Goal: Check status

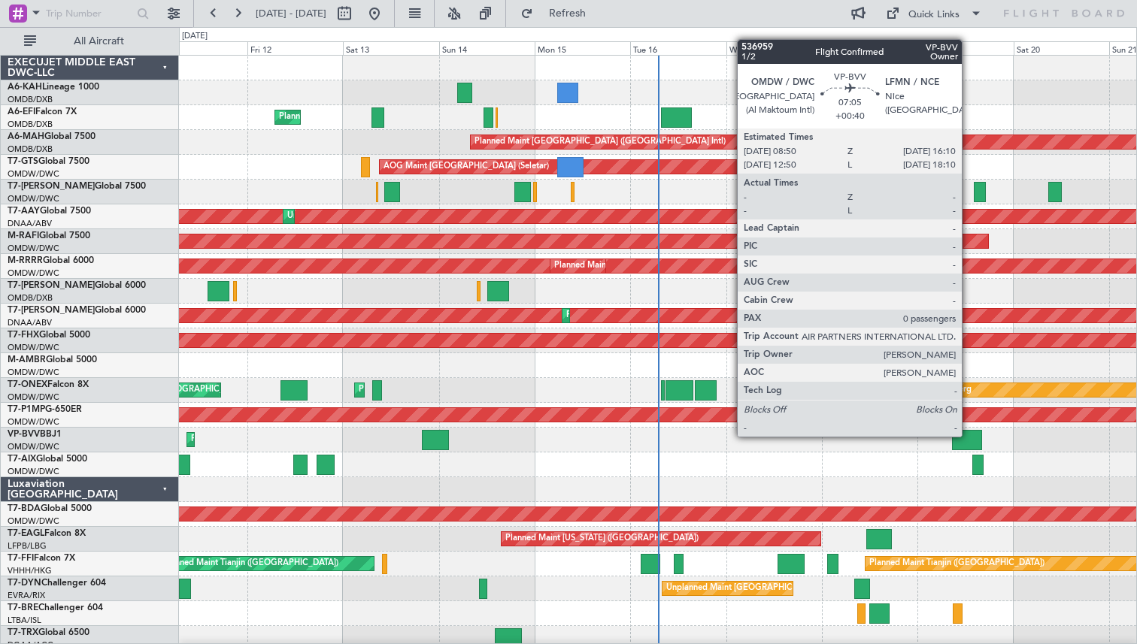
click at [969, 436] on div at bounding box center [966, 440] width 29 height 20
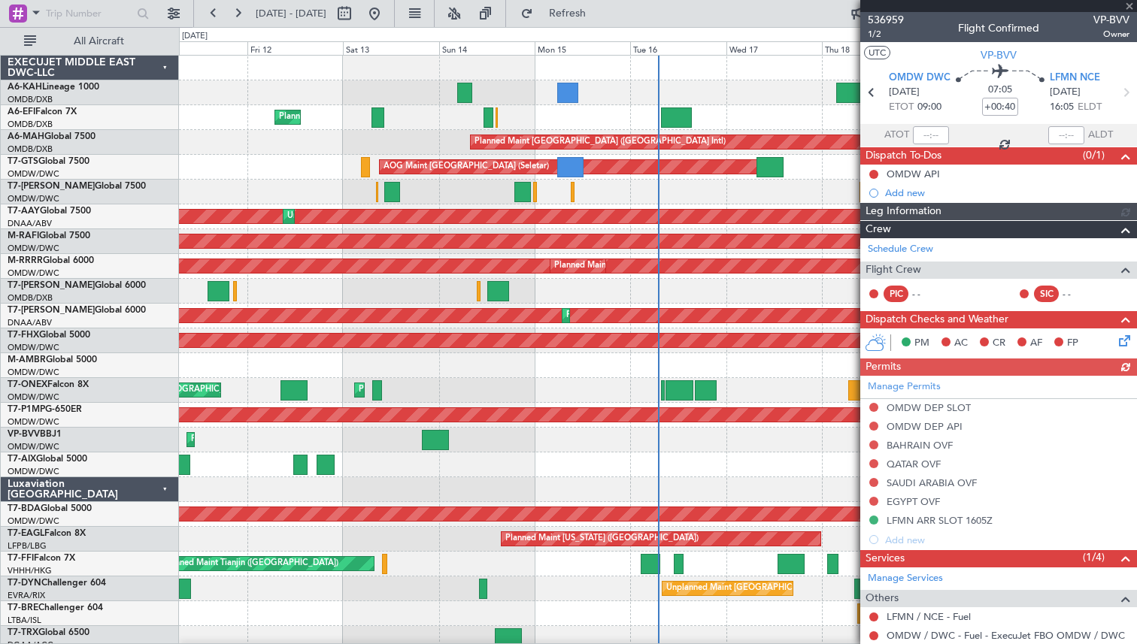
scroll to position [80, 0]
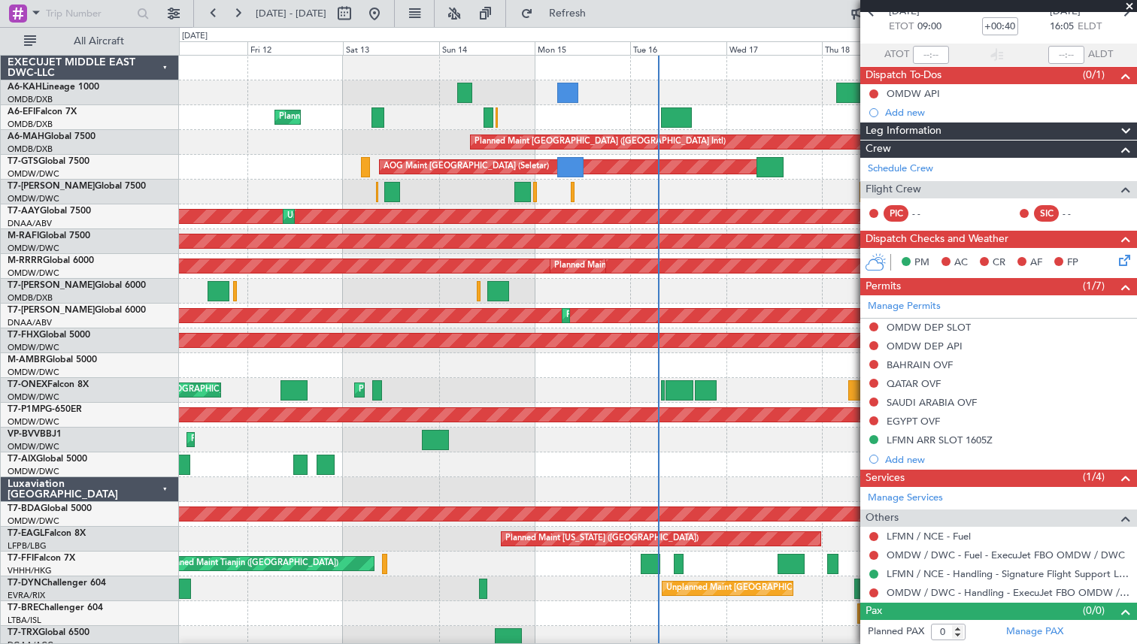
click at [1126, 9] on span at bounding box center [1129, 7] width 15 height 14
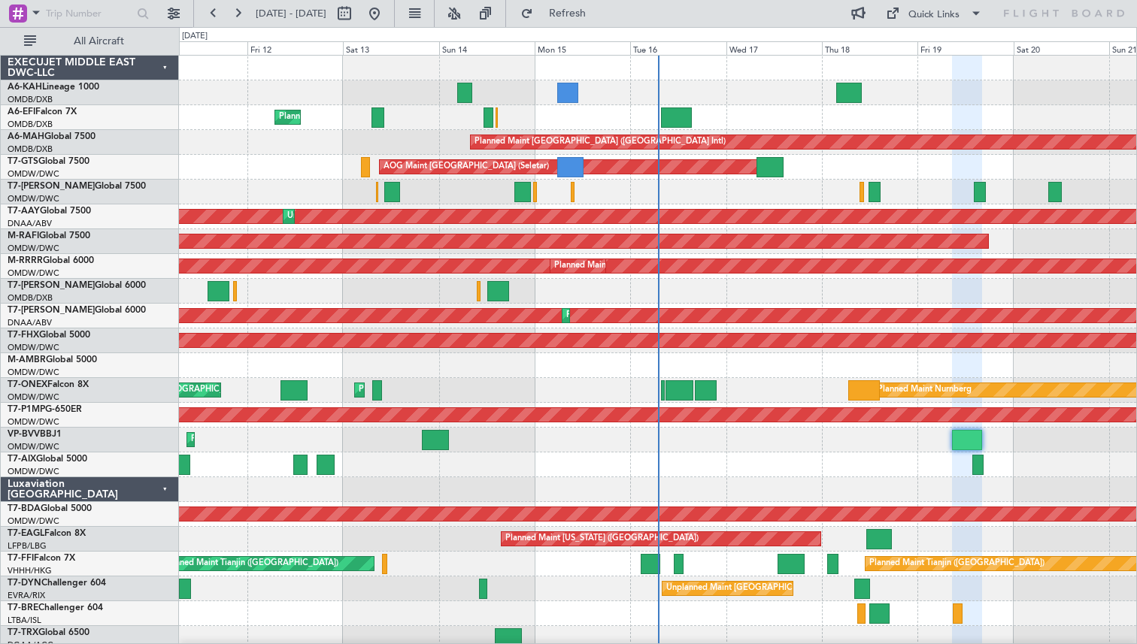
scroll to position [0, 0]
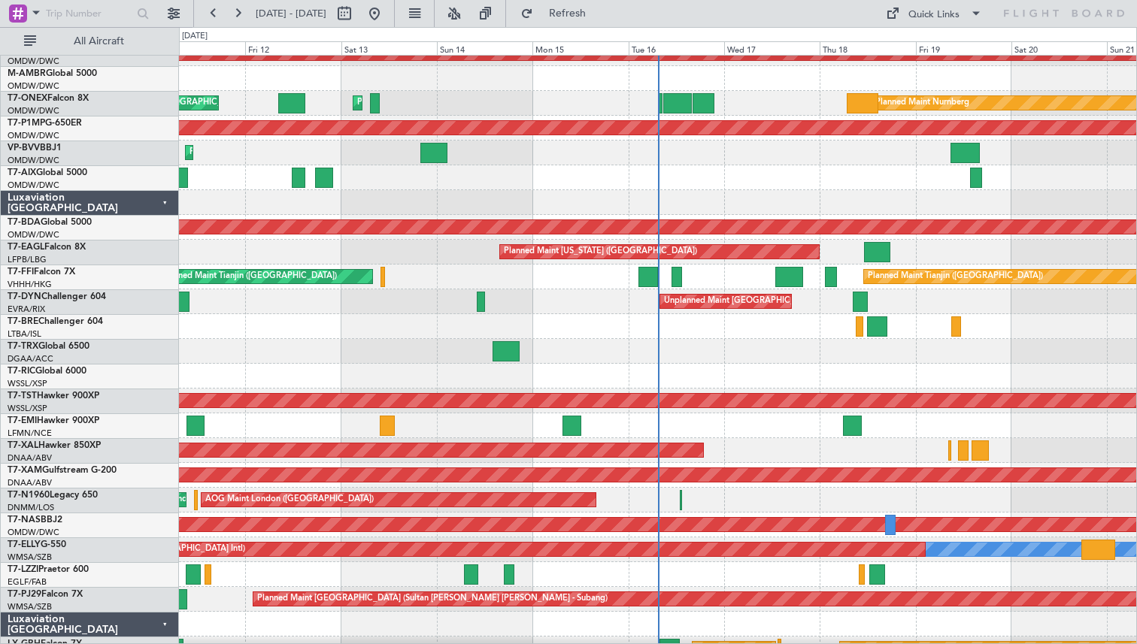
scroll to position [287, 0]
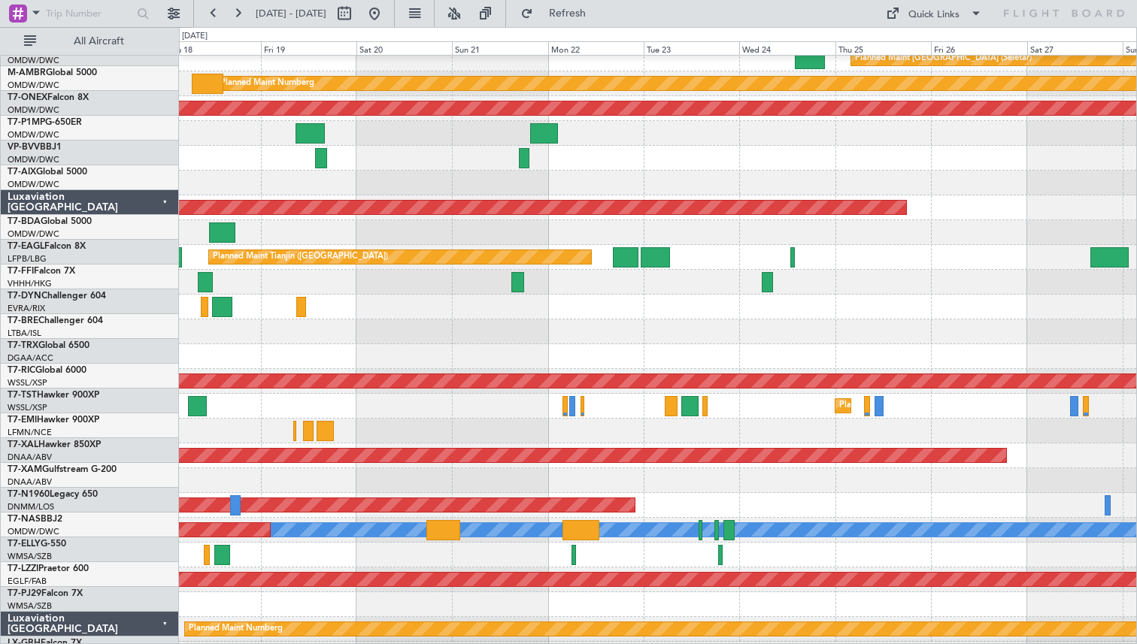
click at [297, 408] on div "Planned Maint [GEOGRAPHIC_DATA]" at bounding box center [657, 406] width 957 height 25
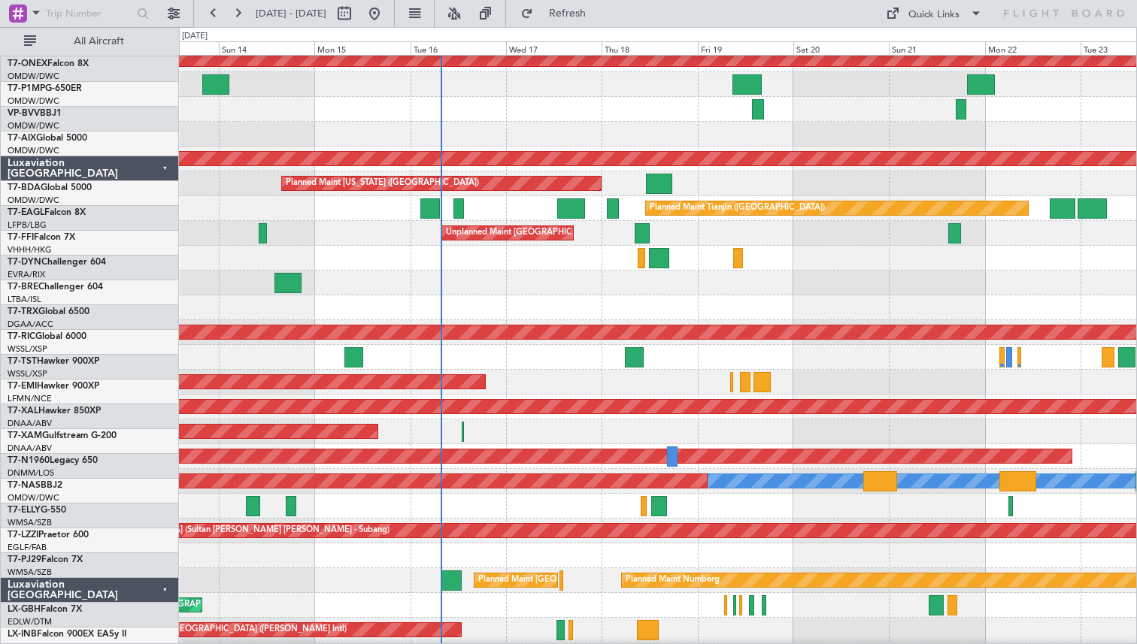
scroll to position [356, 0]
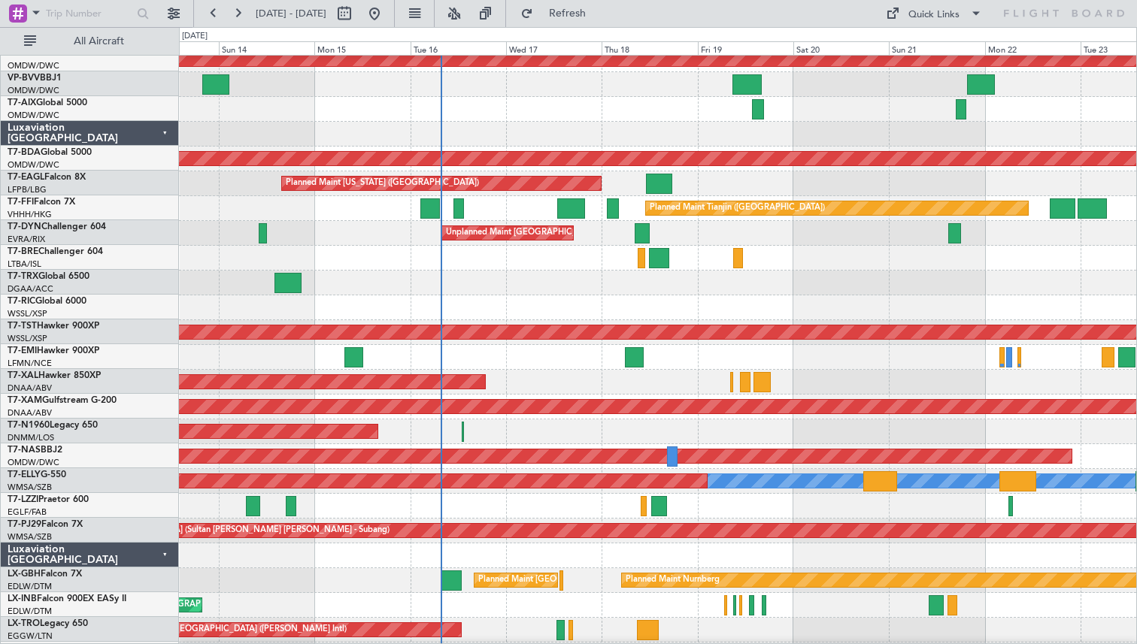
click at [751, 516] on div at bounding box center [657, 506] width 957 height 25
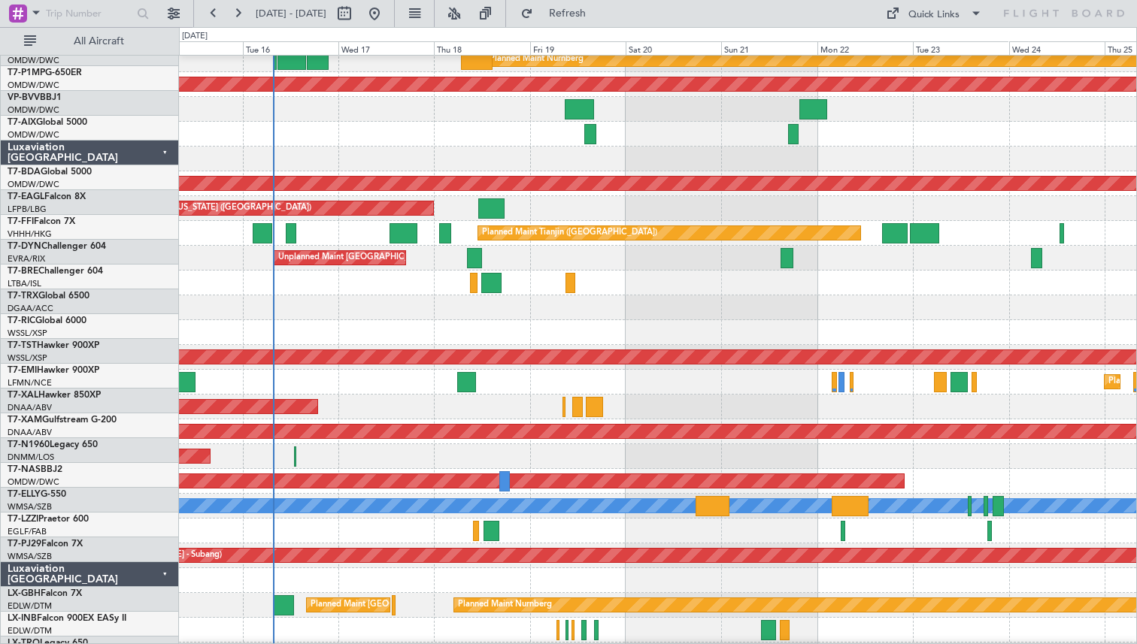
scroll to position [331, 0]
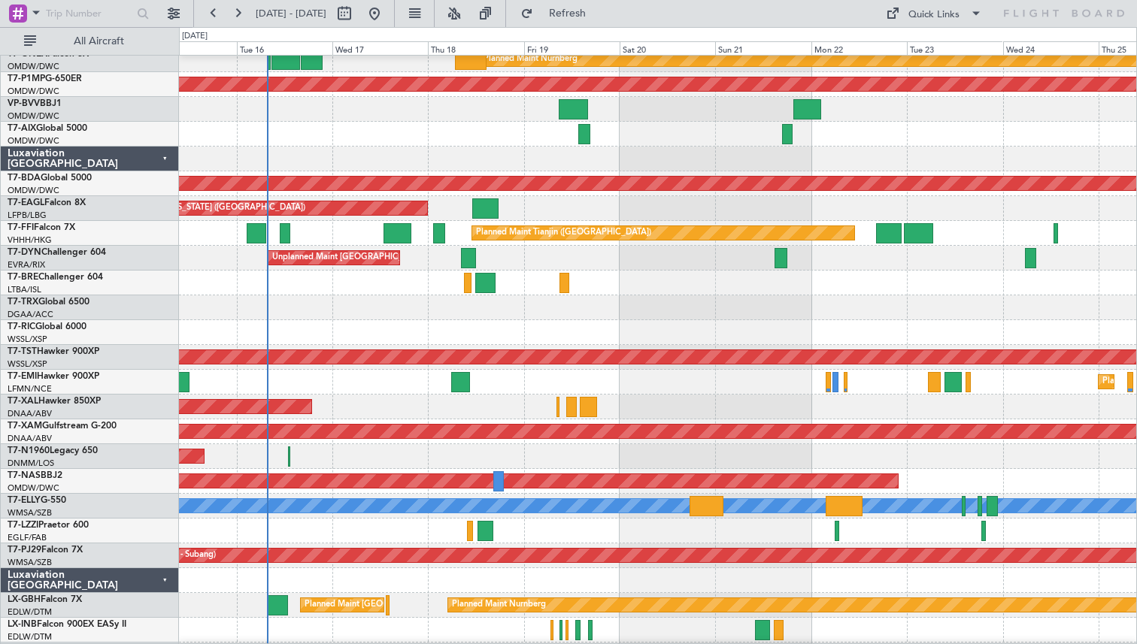
click at [437, 417] on div "Planned Maint [PERSON_NAME]" at bounding box center [657, 407] width 957 height 25
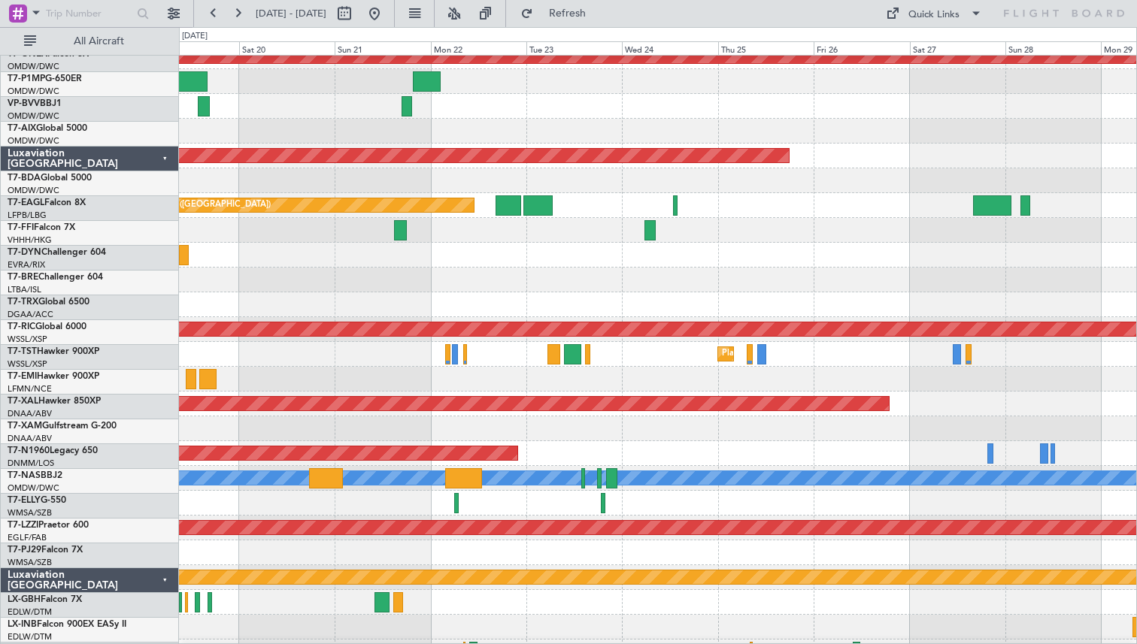
scroll to position [359, 0]
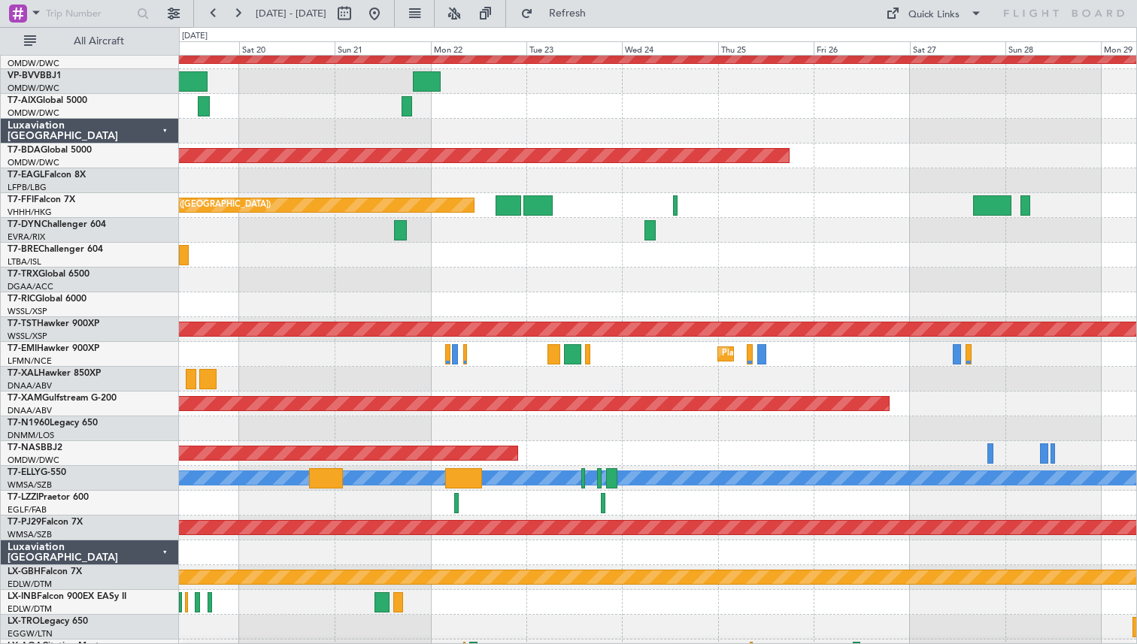
click at [470, 262] on div at bounding box center [657, 255] width 957 height 25
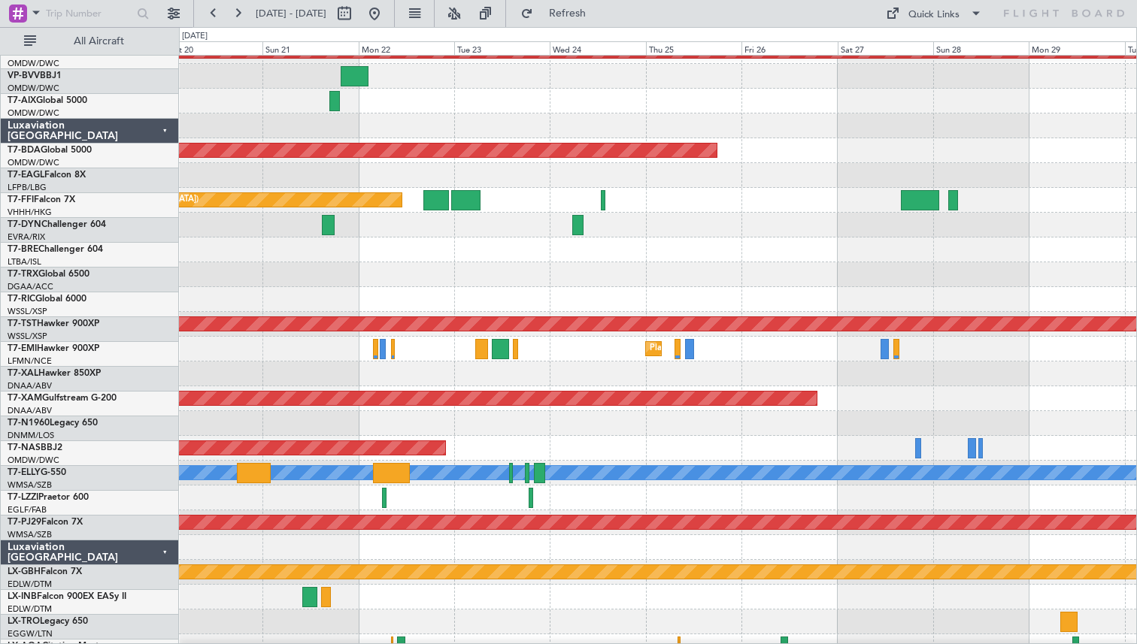
click at [577, 368] on div at bounding box center [657, 374] width 957 height 25
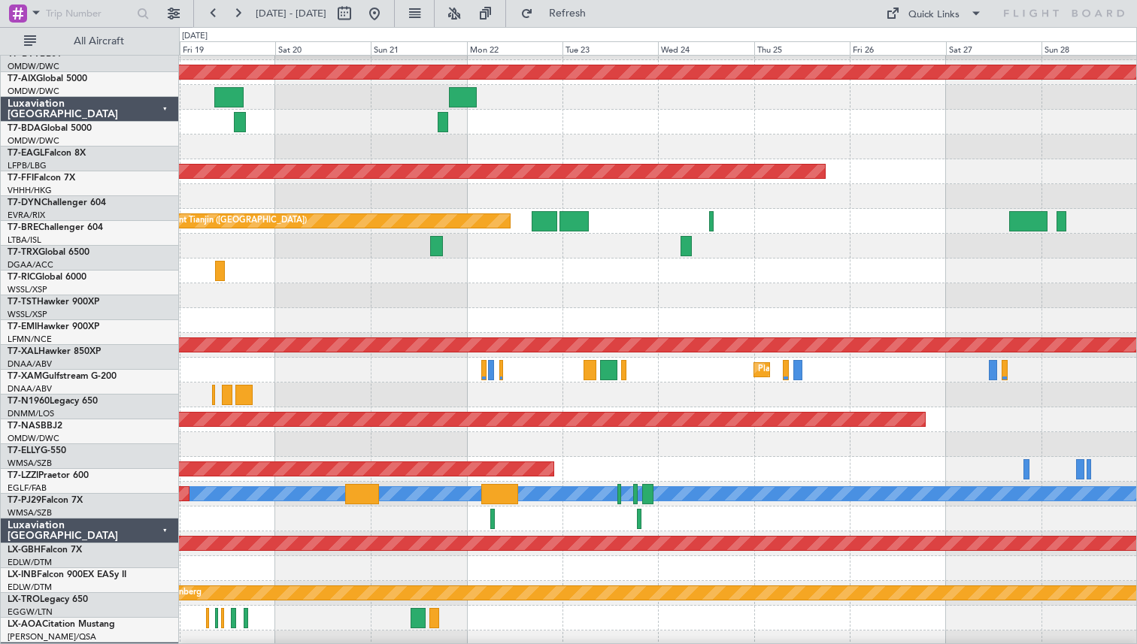
scroll to position [343, 0]
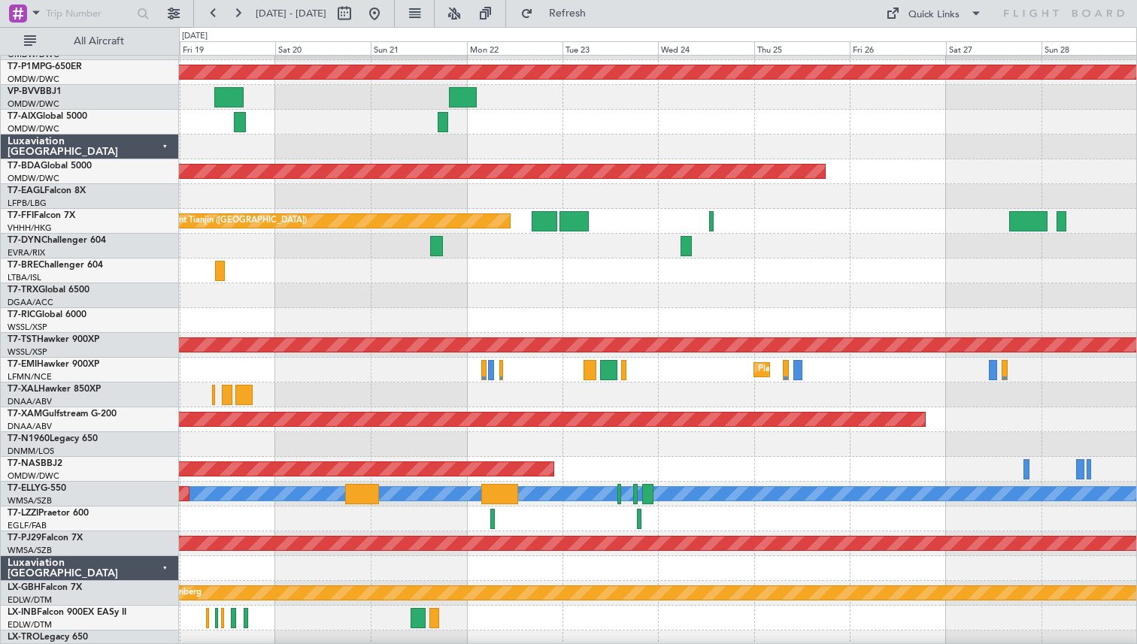
click at [707, 396] on div "Planned Maint [PERSON_NAME]" at bounding box center [657, 395] width 957 height 25
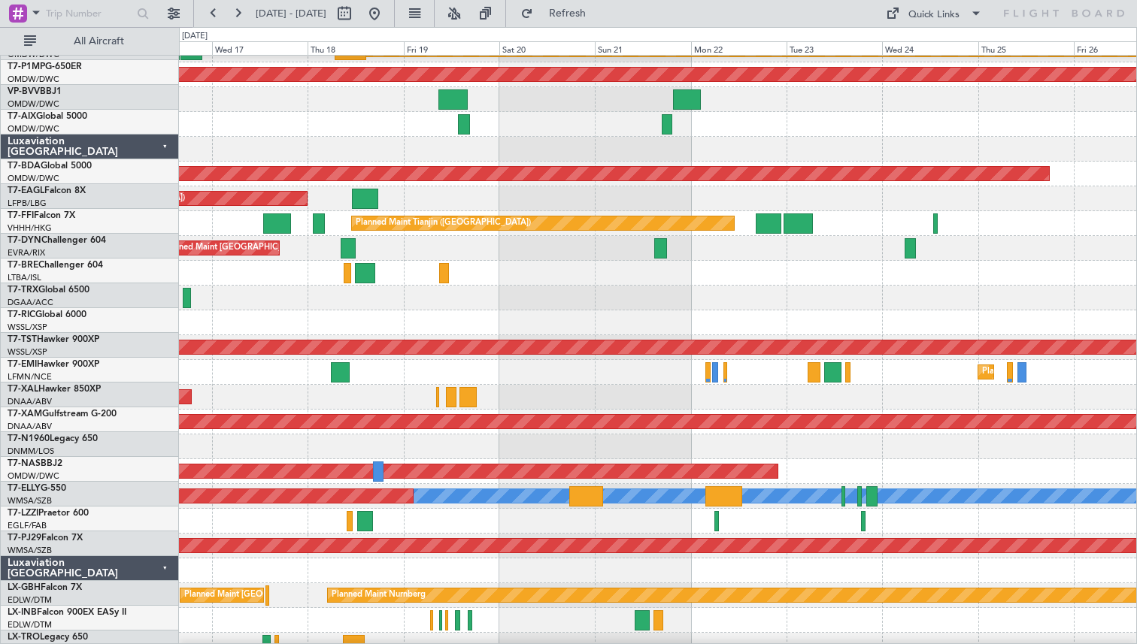
click at [623, 380] on div "Planned Maint [GEOGRAPHIC_DATA]" at bounding box center [657, 372] width 957 height 25
